Goal: Find specific page/section: Find specific page/section

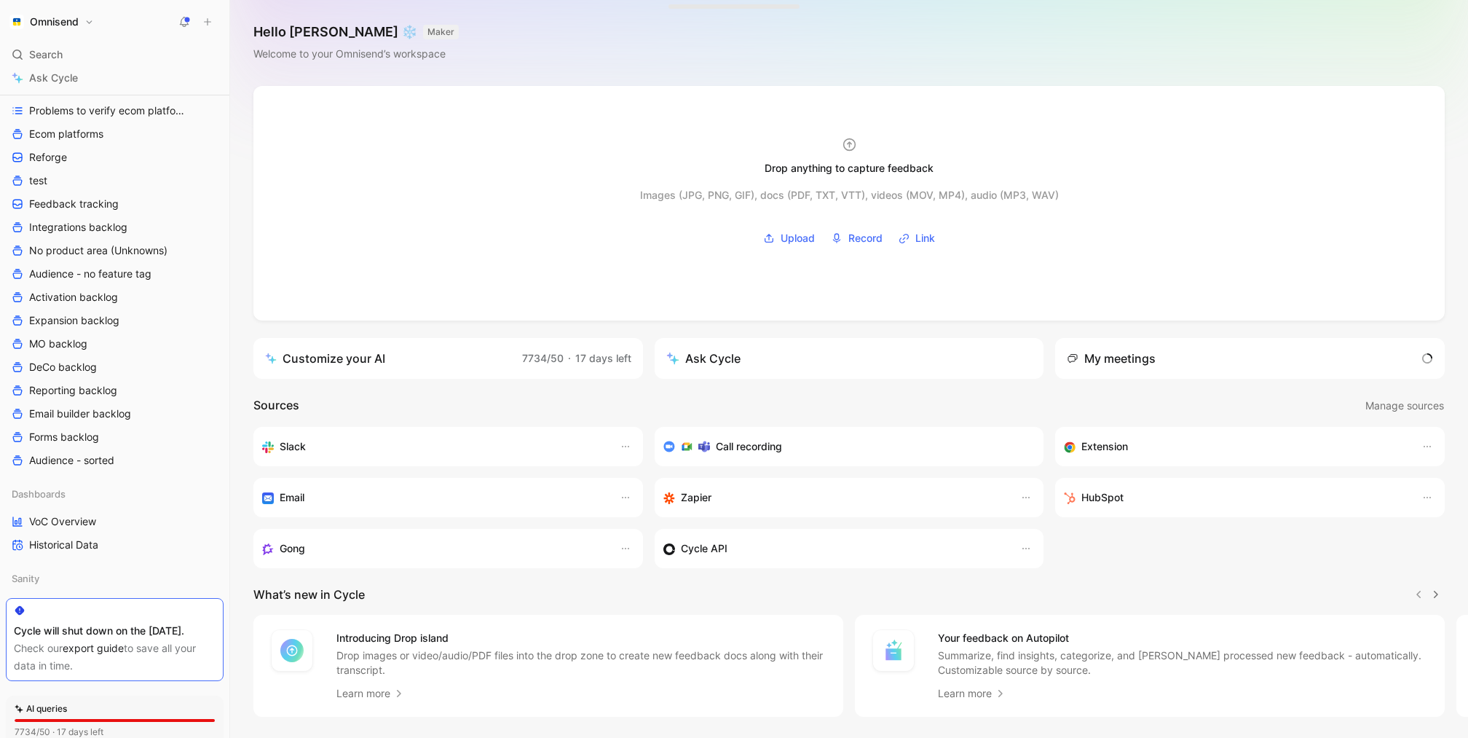
scroll to position [370, 0]
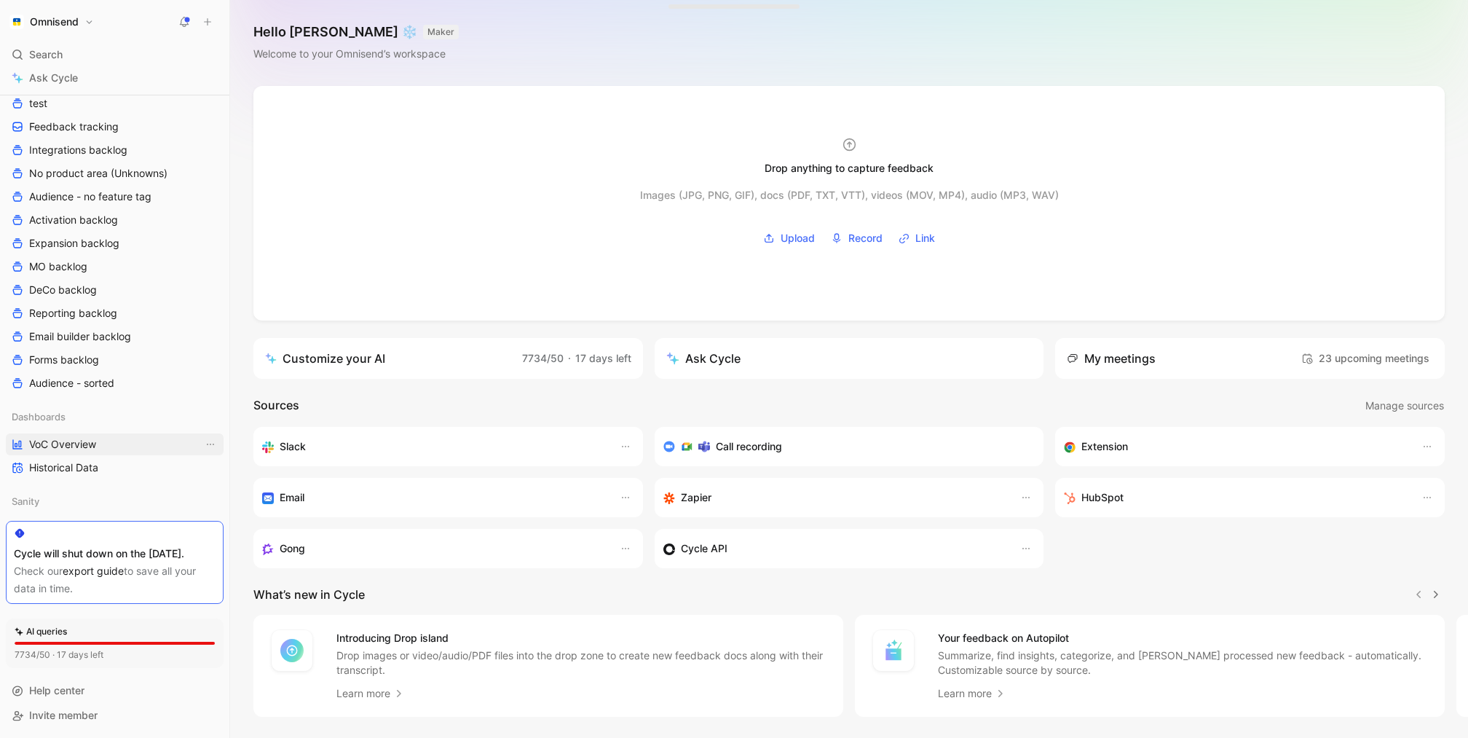
click at [111, 436] on link "VoC Overview" at bounding box center [115, 444] width 218 height 22
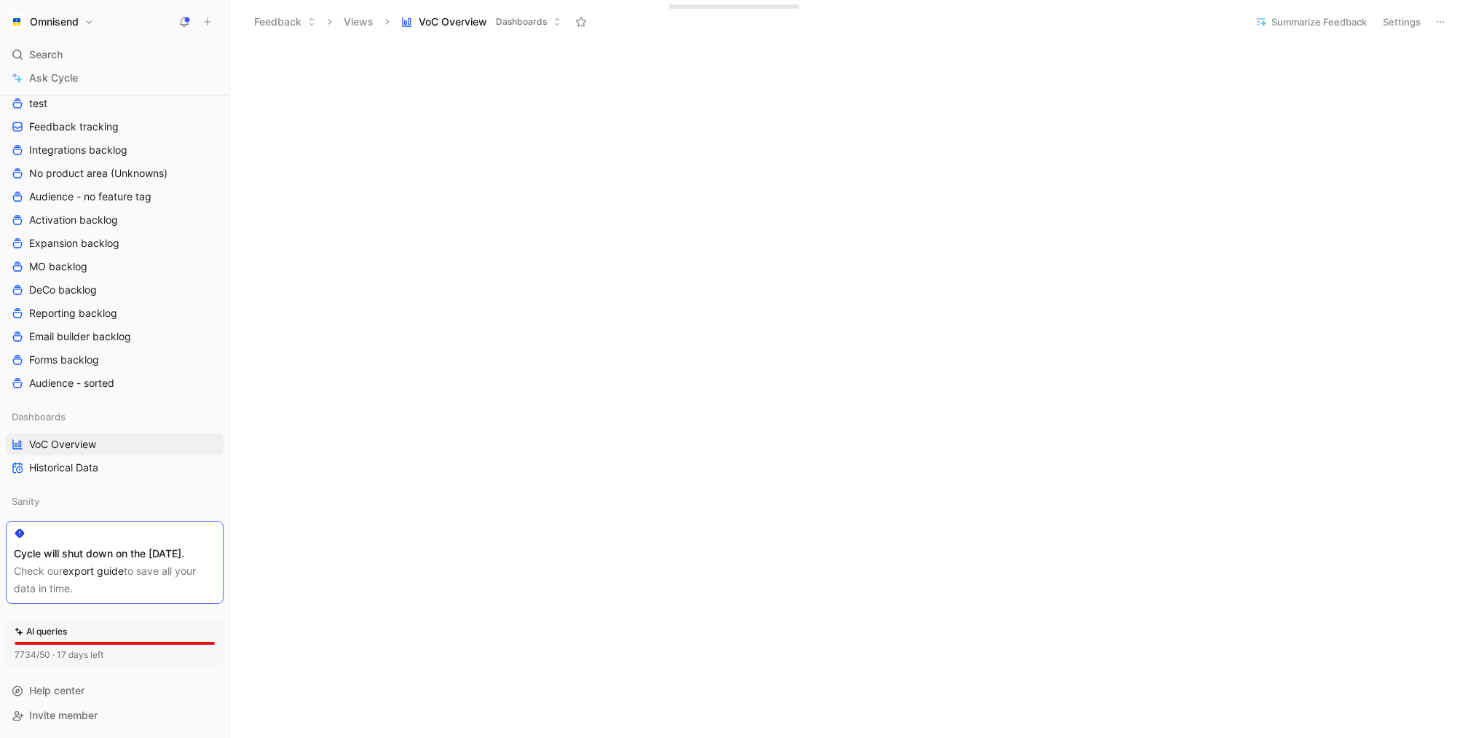
scroll to position [946, 0]
